Goal: Task Accomplishment & Management: Manage account settings

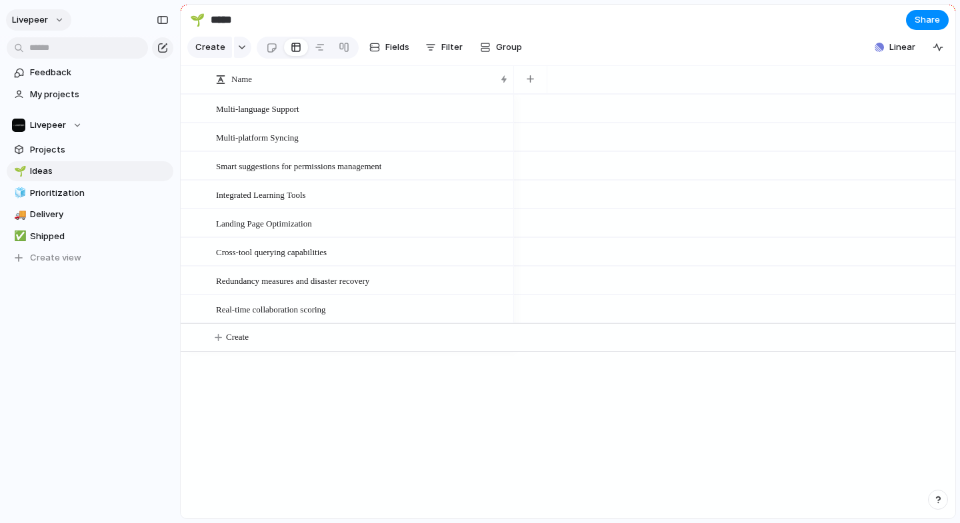
click at [53, 21] on button "livepeer" at bounding box center [38, 19] width 65 height 21
click at [48, 57] on li "Settings" at bounding box center [64, 49] width 111 height 21
click at [890, 50] on span "Linear" at bounding box center [902, 47] width 26 height 13
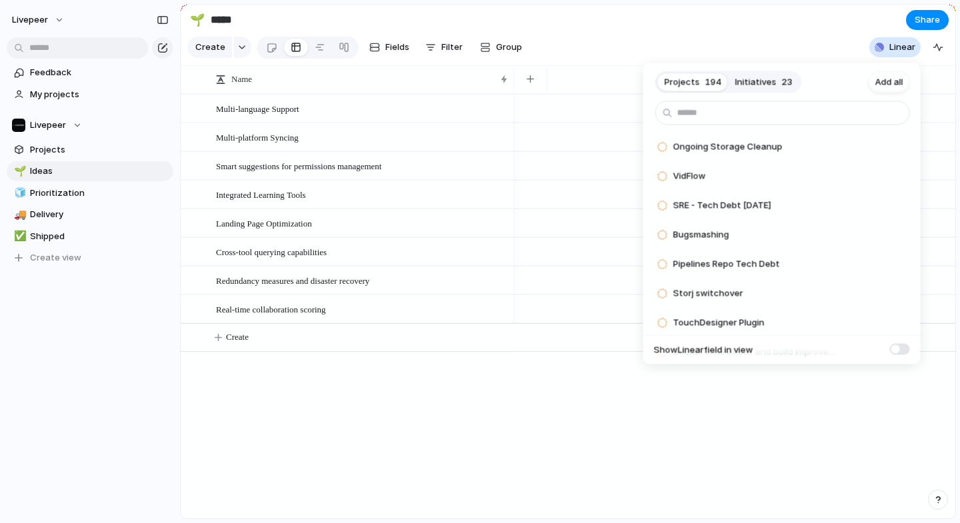
click at [745, 81] on span "Initiatives" at bounding box center [755, 81] width 41 height 13
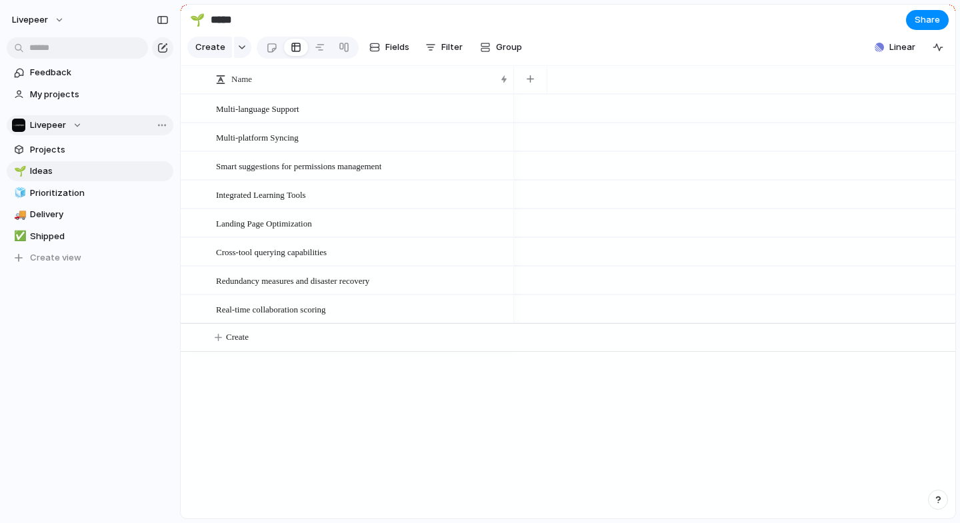
click at [69, 116] on button "Livepeer" at bounding box center [90, 125] width 167 height 20
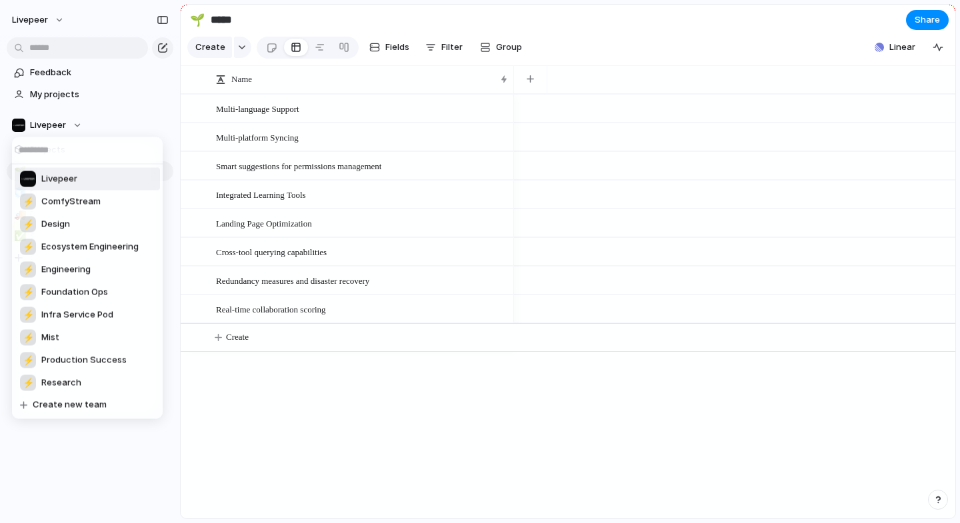
click at [57, 120] on div "Livepeer ⚡ ComfyStream ⚡ Design ⚡ Ecosystem Engineering ⚡ Engineering ⚡ Foundat…" at bounding box center [480, 261] width 960 height 523
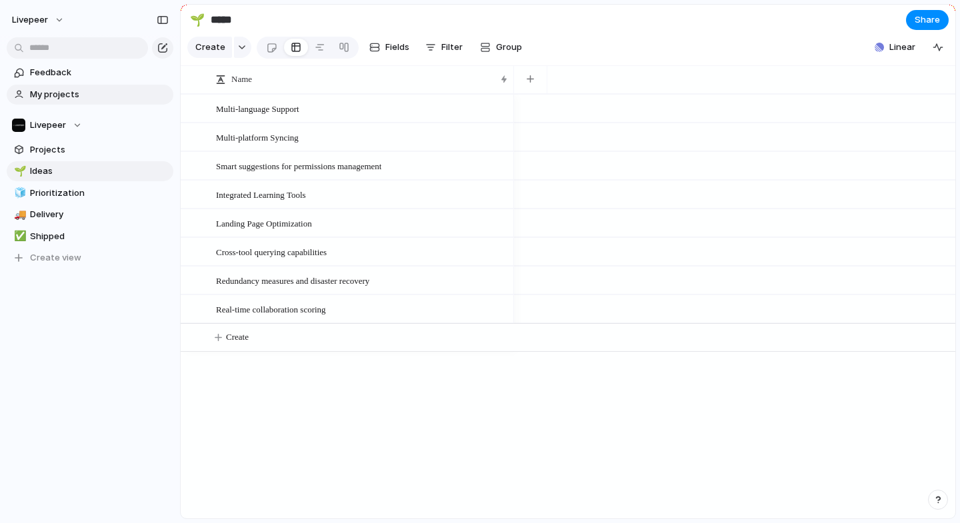
click at [59, 98] on span "My projects" at bounding box center [99, 94] width 139 height 13
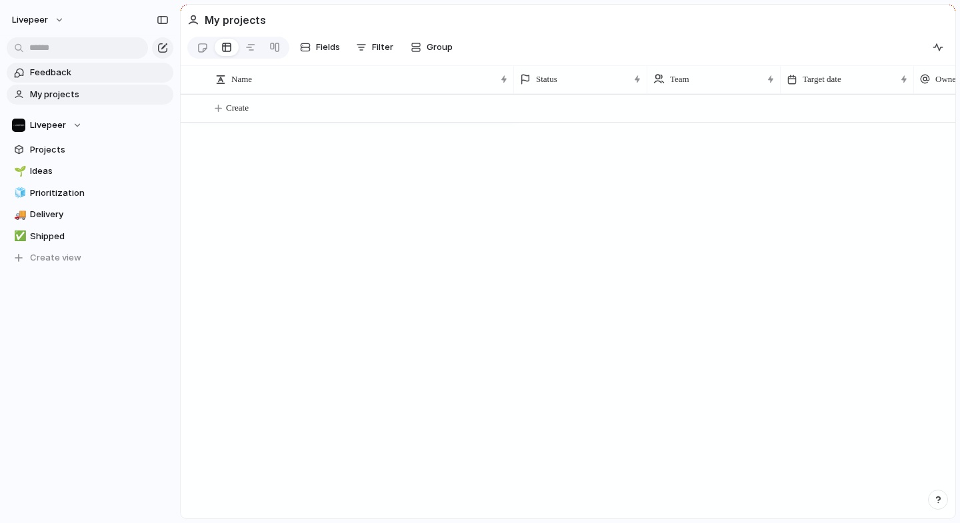
click at [55, 78] on span "Feedback" at bounding box center [99, 72] width 139 height 13
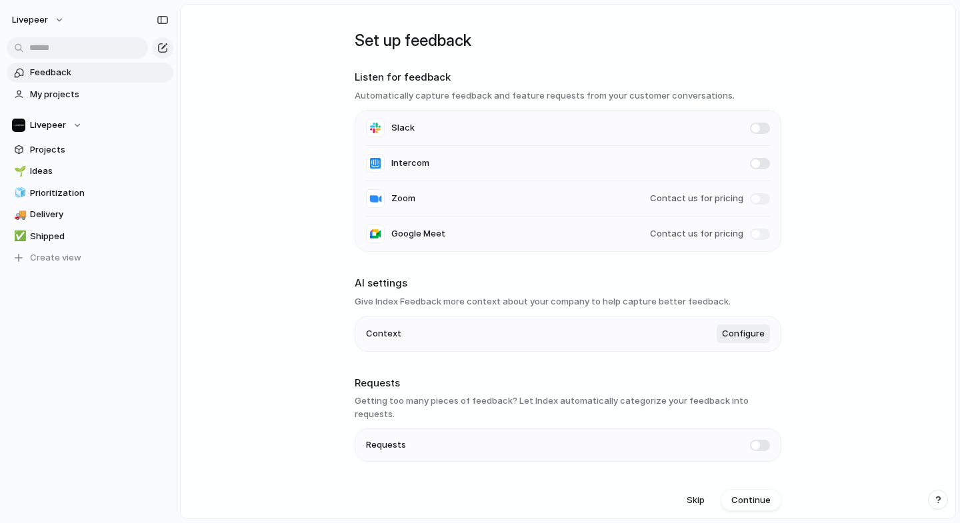
click at [754, 128] on span at bounding box center [760, 128] width 20 height 11
click at [753, 163] on span at bounding box center [760, 163] width 20 height 11
click at [698, 494] on span "Skip" at bounding box center [696, 500] width 18 height 13
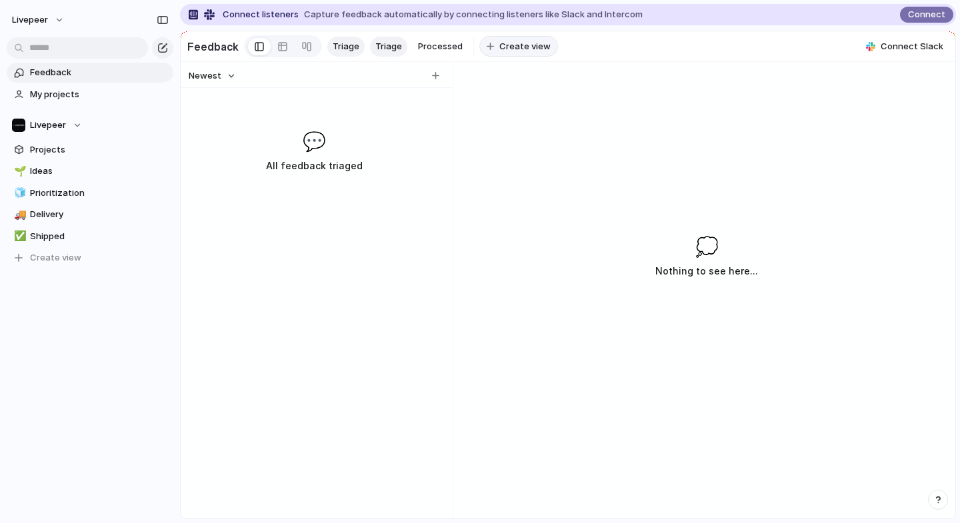
click at [517, 45] on span "Create view" at bounding box center [524, 46] width 51 height 13
click at [628, 96] on div "Newest 💬 All feedback triaged 💭 Nothing to see here..." at bounding box center [568, 290] width 775 height 457
click at [346, 47] on span "Triage" at bounding box center [346, 46] width 27 height 13
click at [431, 49] on span "Processed" at bounding box center [440, 46] width 45 height 13
click at [280, 49] on div at bounding box center [282, 46] width 11 height 21
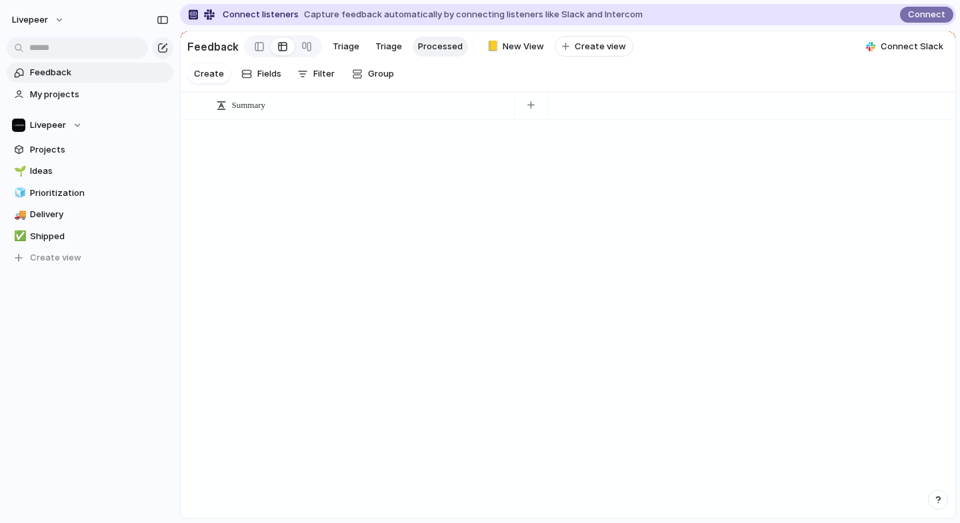
click at [548, 15] on span "Capture feedback automatically by connecting listeners like Slack and Intercom" at bounding box center [473, 14] width 339 height 13
click at [203, 50] on h2 "Feedback" at bounding box center [212, 47] width 51 height 16
click at [165, 25] on button "button" at bounding box center [162, 19] width 21 height 21
